Goal: Find specific page/section: Find specific page/section

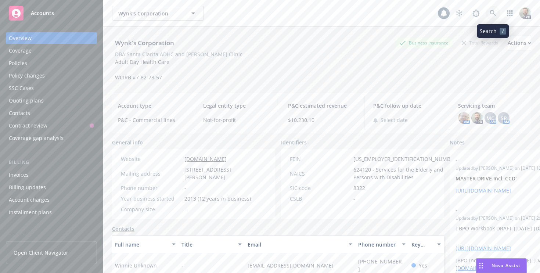
click at [489, 11] on icon at bounding box center [492, 13] width 7 height 7
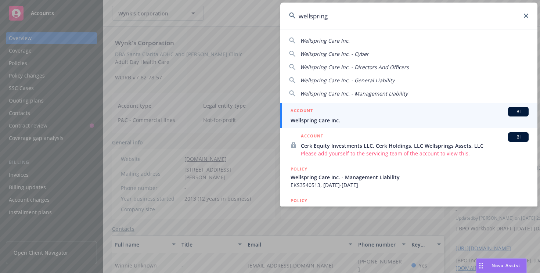
type input "wellspring"
click at [313, 119] on span "Wellspring Care Inc." at bounding box center [409, 120] width 238 height 8
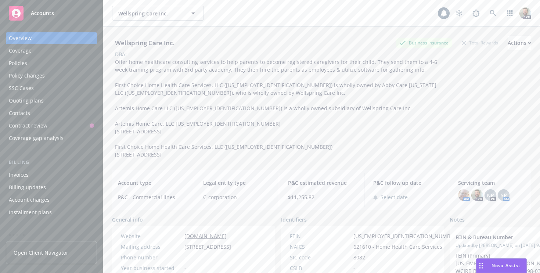
click at [15, 62] on div "Policies" at bounding box center [18, 63] width 18 height 12
